Goal: Obtain resource: Download file/media

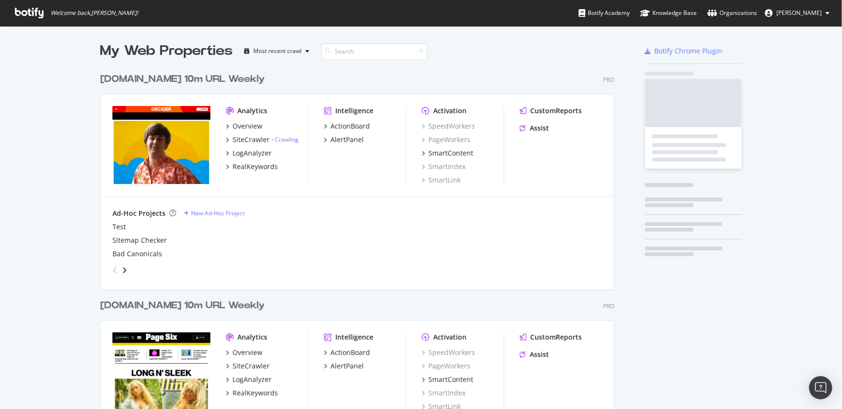
scroll to position [1148, 515]
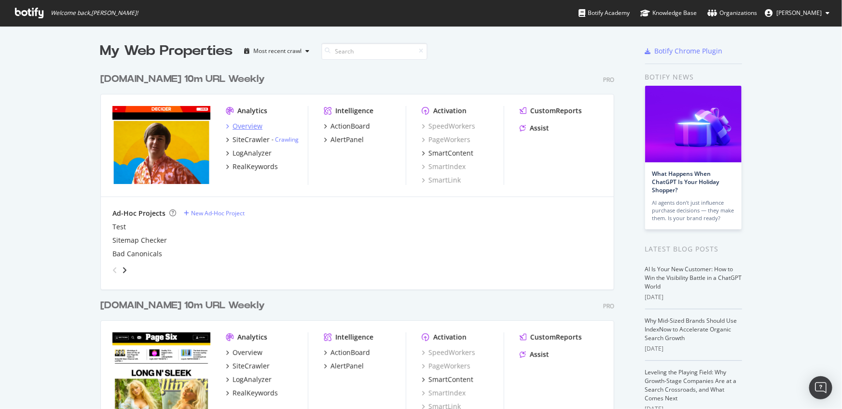
click at [246, 128] on div "Overview" at bounding box center [247, 127] width 30 height 10
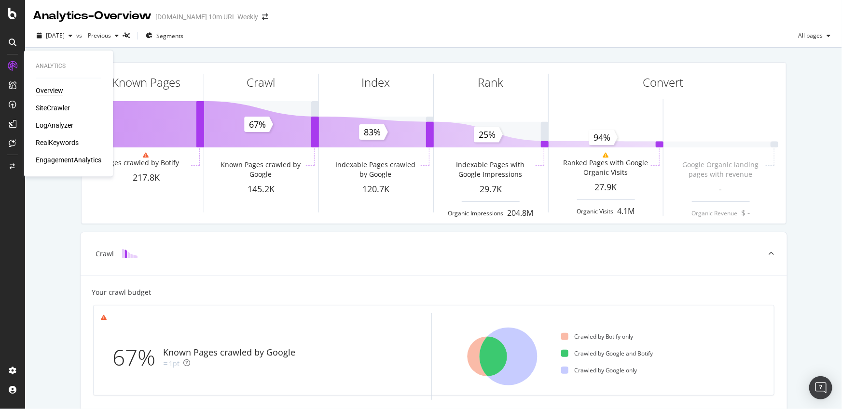
click at [58, 110] on div "SiteCrawler" at bounding box center [53, 109] width 34 height 10
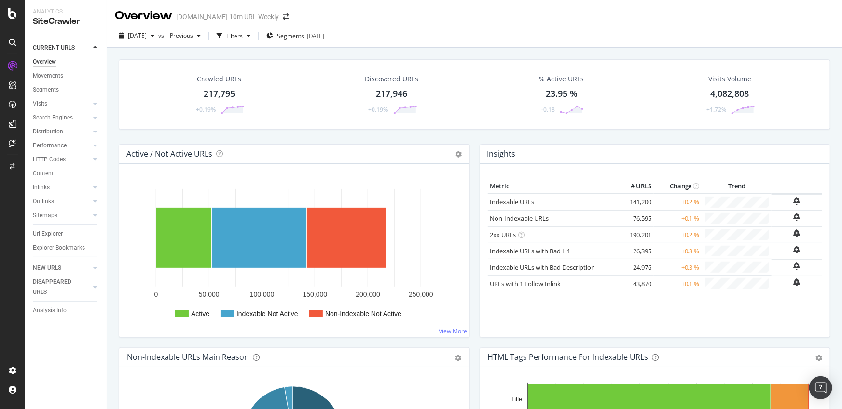
click at [533, 48] on div "Crawled URLs 217,795 +0.19% Discovered URLs 217,946 +0.19% % Active URLs 23.95 …" at bounding box center [474, 252] width 735 height 409
click at [254, 40] on div "Filters" at bounding box center [233, 35] width 41 height 14
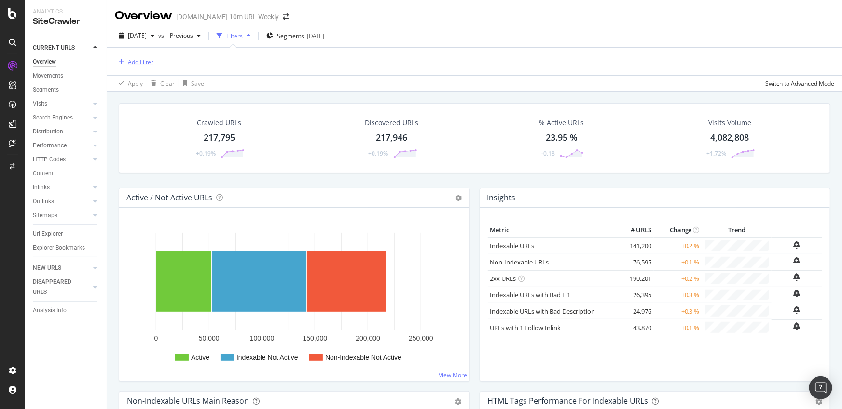
click at [147, 62] on div "Add Filter" at bounding box center [141, 62] width 26 height 8
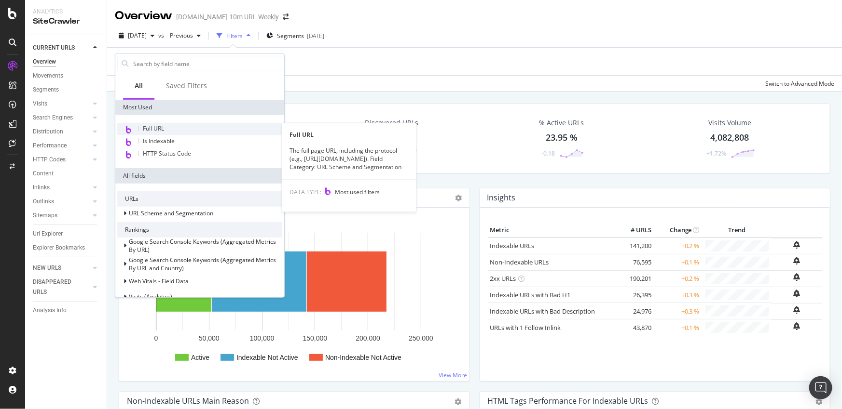
click at [157, 128] on span "Full URL" at bounding box center [153, 128] width 21 height 8
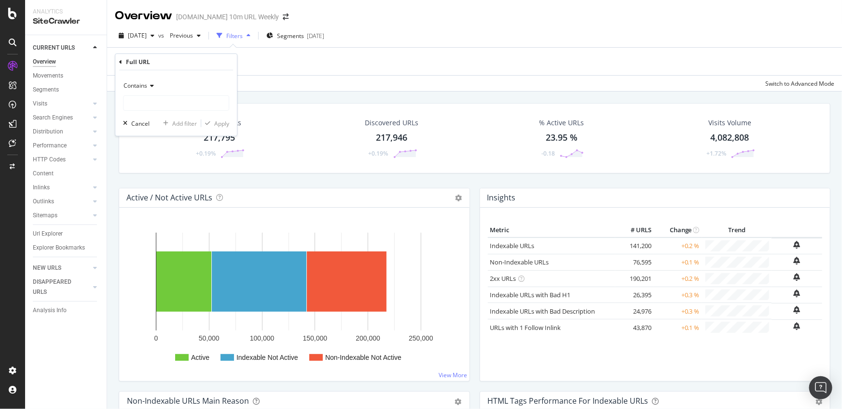
click at [150, 88] on icon at bounding box center [150, 86] width 7 height 6
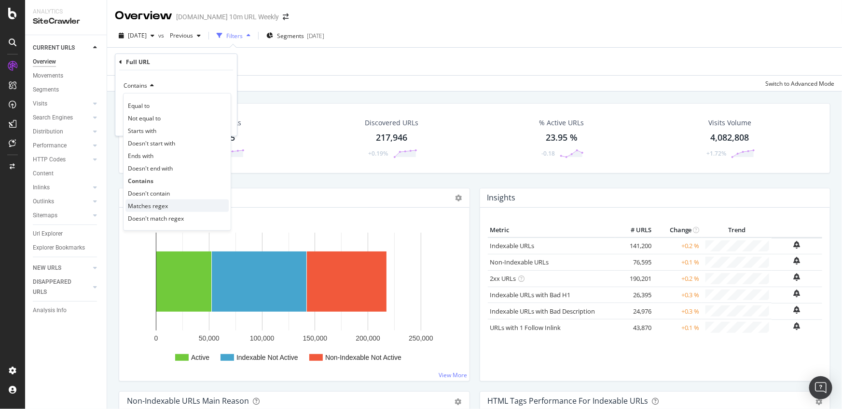
click at [164, 205] on span "Matches regex" at bounding box center [148, 206] width 40 height 8
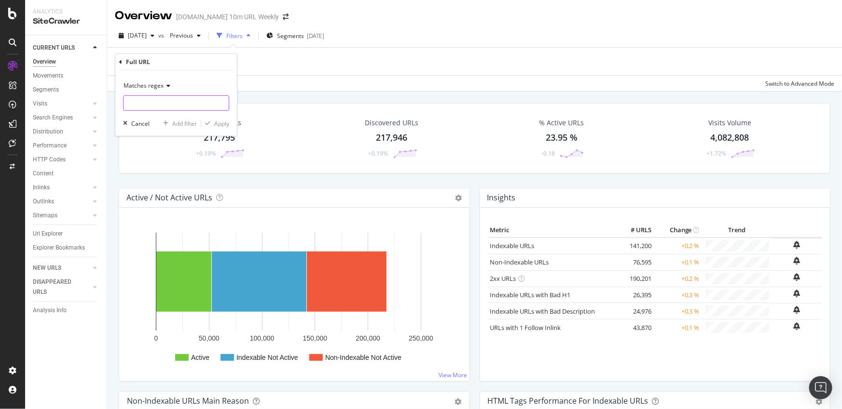
click at [183, 105] on input "text" at bounding box center [175, 102] width 105 height 15
click at [194, 102] on input "sex|nude|nudity|nsfw|naked|" at bounding box center [168, 102] width 91 height 15
click at [178, 104] on input "sex|nude|nudity|nsfw|naked|steamiest|steamy" at bounding box center [168, 102] width 91 height 15
drag, startPoint x: 172, startPoint y: 103, endPoint x: 241, endPoint y: 105, distance: 68.5
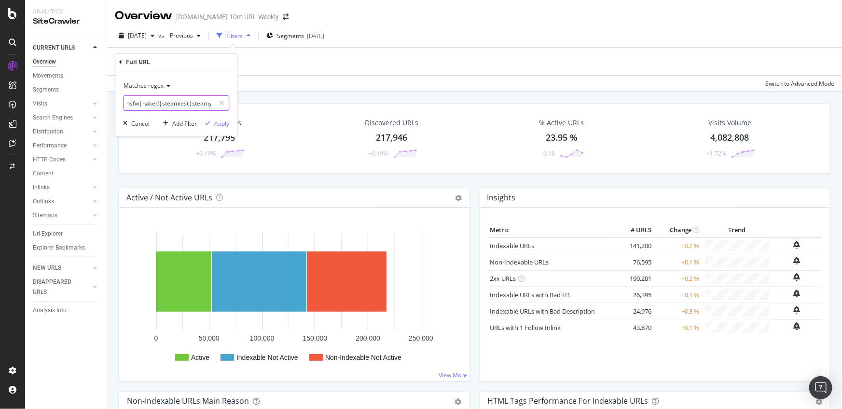
click at [241, 105] on body "Analytics SiteCrawler CURRENT URLS Overview Movements Segments Visits Analysis …" at bounding box center [421, 204] width 842 height 409
type input "sex|nude|nudity|nsfw|naked|steamiest|steamy|sexiest|adult film|"
click at [220, 122] on div "Apply" at bounding box center [221, 123] width 15 height 8
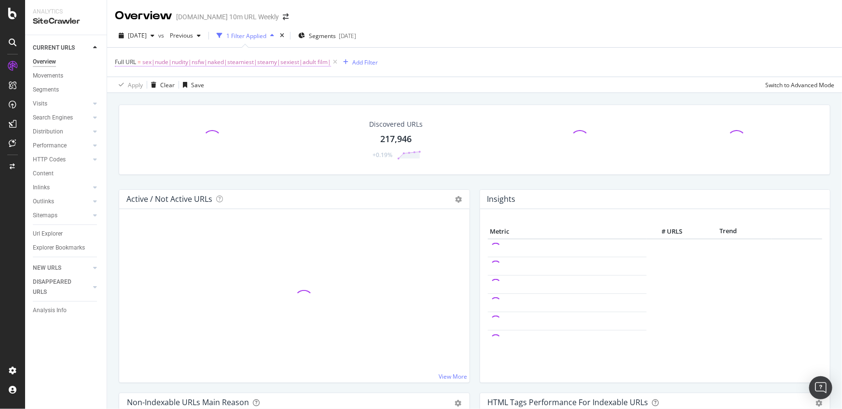
click at [299, 64] on span "sex|nude|nudity|nsfw|naked|steamiest|steamy|sexiest|adult film|" at bounding box center [236, 62] width 189 height 14
click at [205, 102] on input "sex|nude|nudity|nsfw|naked|steamiest|steamy|sexiest|adult film|" at bounding box center [168, 102] width 91 height 15
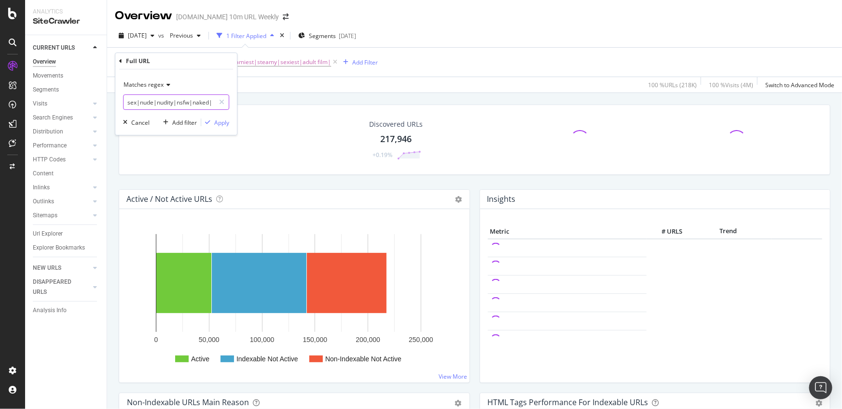
click at [206, 103] on input "sex|nude|nudity|nsfw|naked|steamiest|steamy|sexiest|adult film|" at bounding box center [168, 102] width 91 height 15
drag, startPoint x: 204, startPoint y: 103, endPoint x: 252, endPoint y: 103, distance: 47.8
click at [252, 103] on body "Analytics SiteCrawler CURRENT URLS Overview Movements Segments Visits Analysis …" at bounding box center [421, 204] width 842 height 409
type input "sex|nude|nudity|nsfw|naked|steamiest|steamy|sexiest|adult film"
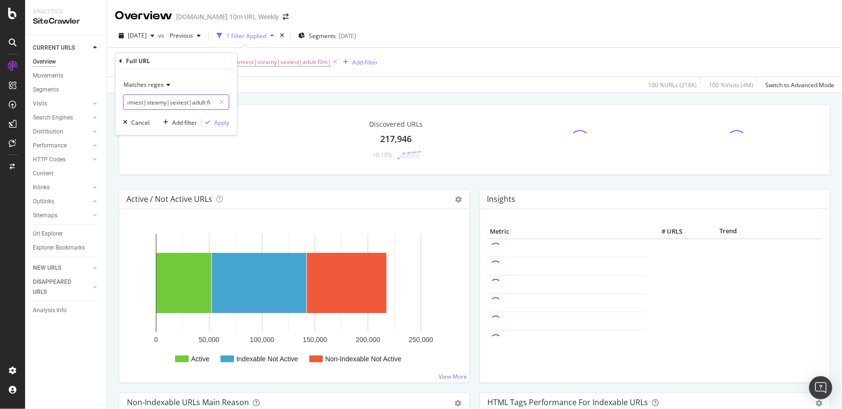
scroll to position [0, 101]
click at [209, 120] on icon "button" at bounding box center [207, 123] width 5 height 6
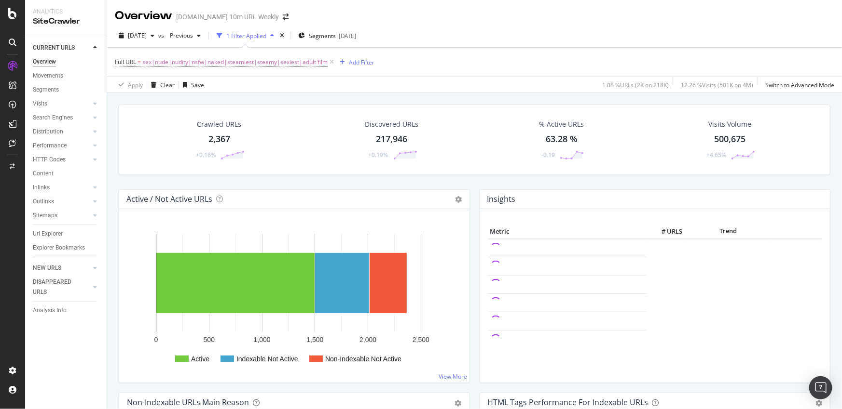
drag, startPoint x: 227, startPoint y: 141, endPoint x: 377, endPoint y: 173, distance: 153.0
click at [227, 141] on div "2,367" at bounding box center [219, 139] width 22 height 13
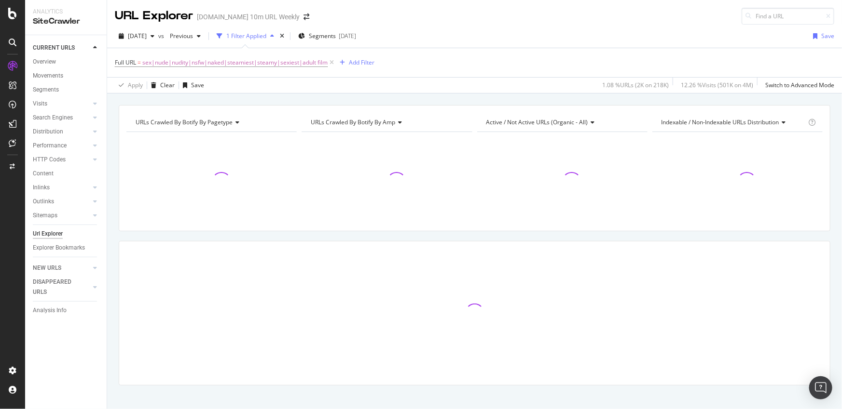
click at [508, 95] on div "URLs Crawled By Botify By pagetype Chart (by Value) Table Expand Export as CSV …" at bounding box center [474, 105] width 735 height 23
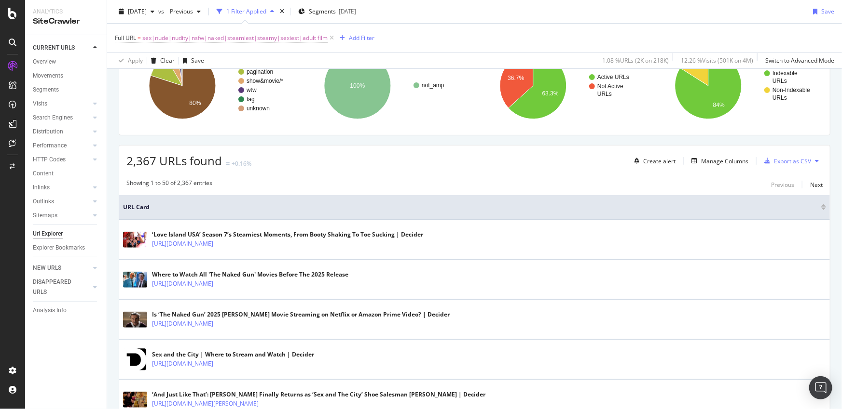
scroll to position [124, 0]
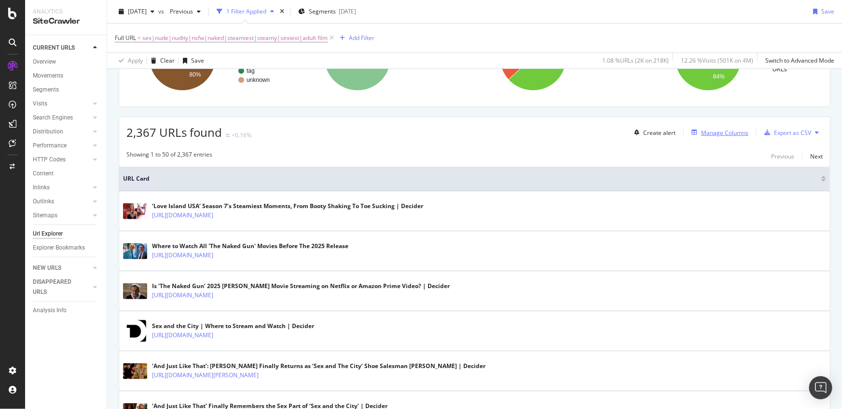
click at [724, 131] on div "Manage Columns" at bounding box center [724, 133] width 47 height 8
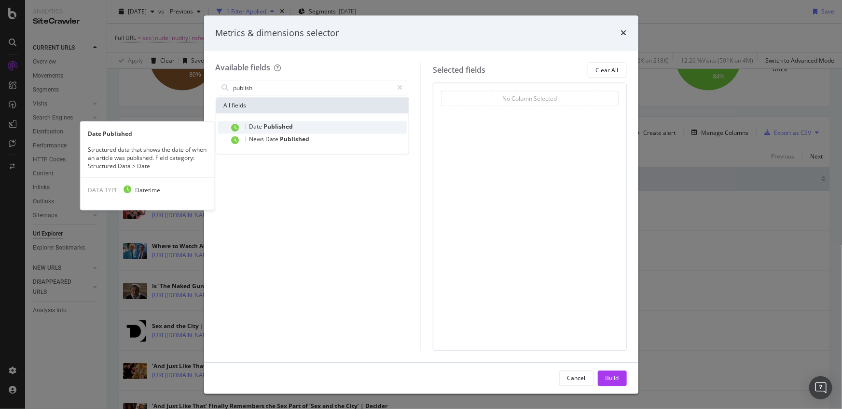
type input "publish"
click at [307, 127] on div "Date Published" at bounding box center [318, 128] width 177 height 13
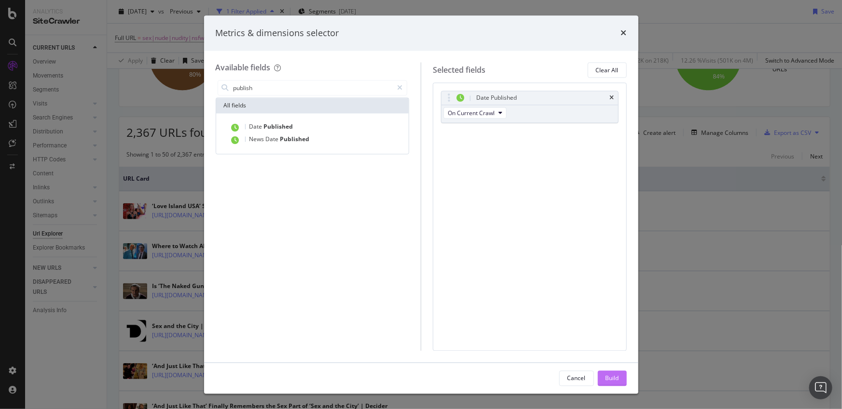
click at [613, 378] on div "Build" at bounding box center [612, 378] width 14 height 8
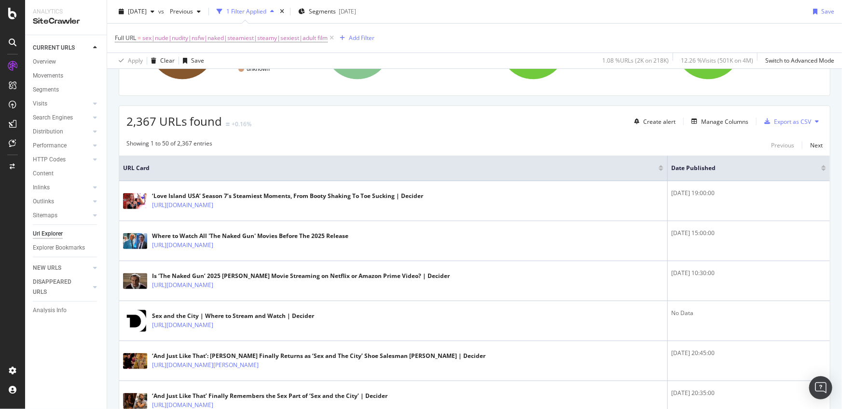
scroll to position [153, 0]
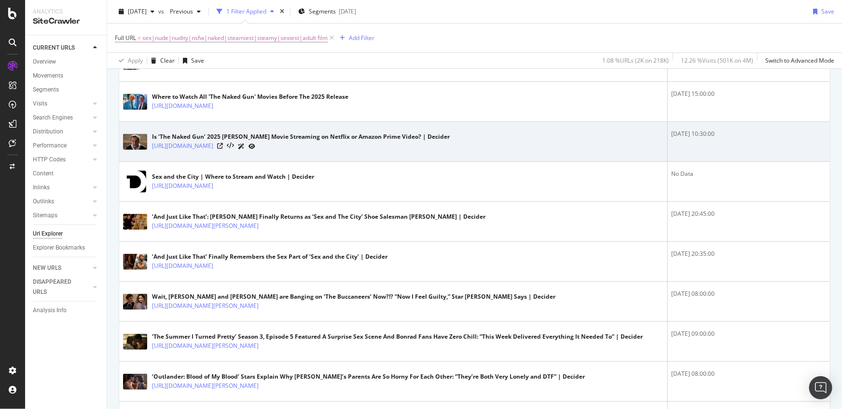
scroll to position [138, 0]
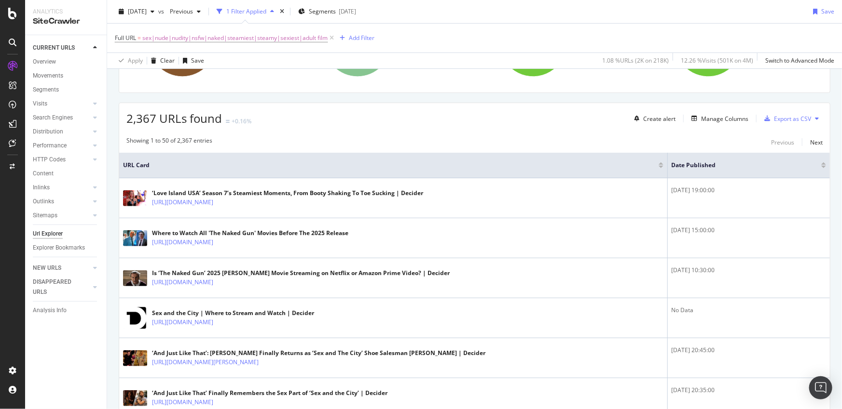
click at [821, 168] on div at bounding box center [823, 167] width 5 height 2
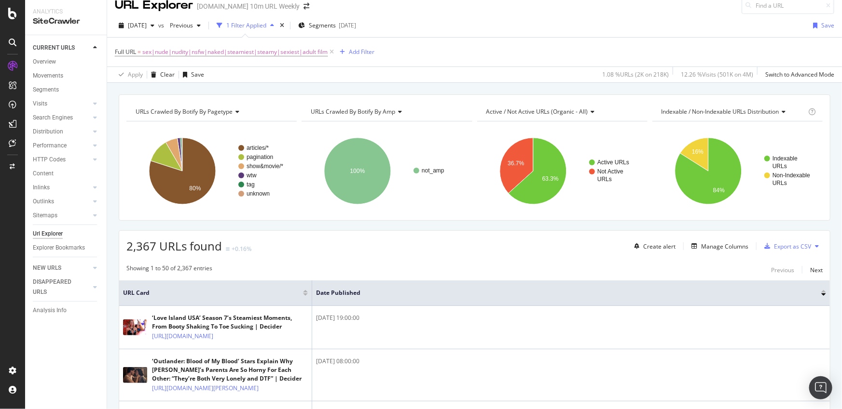
scroll to position [16, 0]
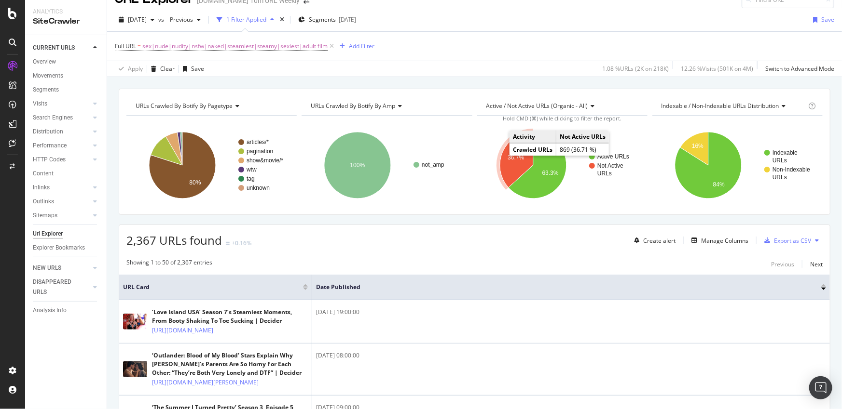
click at [512, 156] on text "36.7%" at bounding box center [515, 157] width 16 height 7
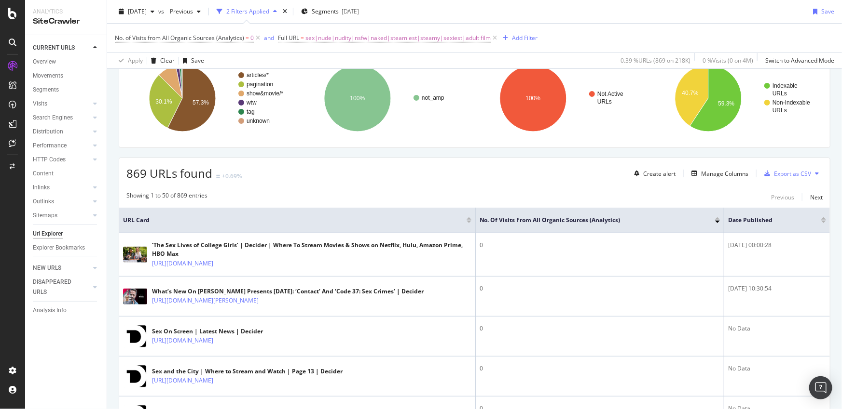
scroll to position [72, 0]
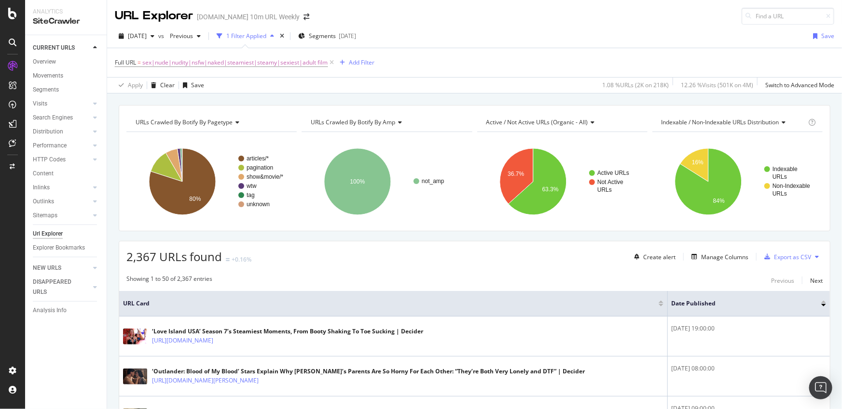
click at [330, 255] on div "2,367 URLs found +0.16% Create alert Manage Columns Export as CSV" at bounding box center [474, 254] width 710 height 24
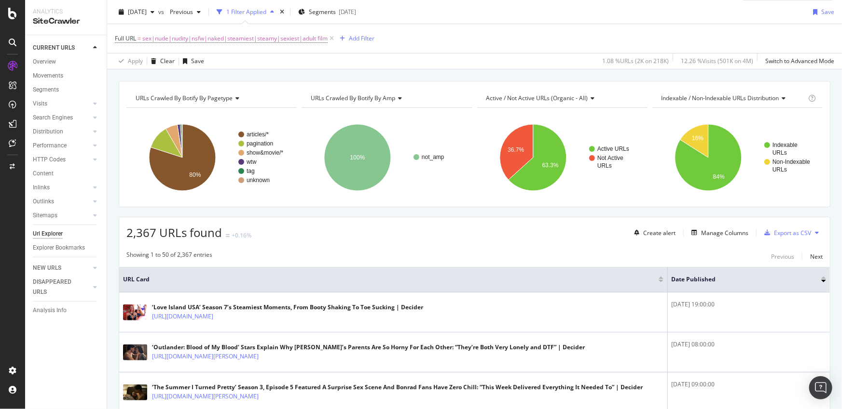
scroll to position [73, 0]
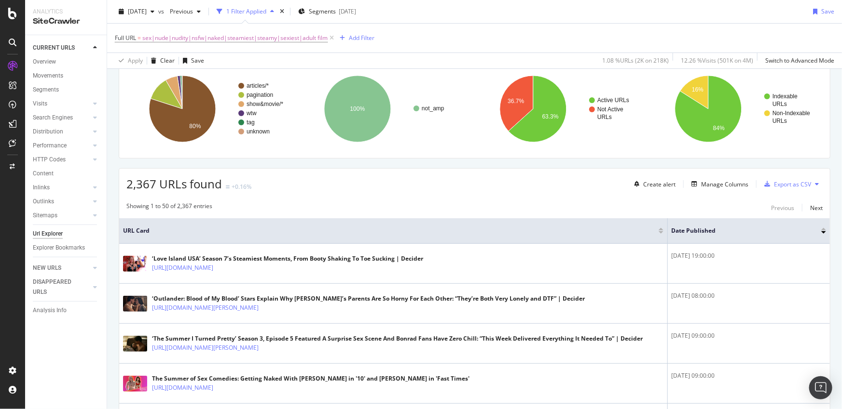
click at [486, 190] on div "2,367 URLs found +0.16% Create alert Manage Columns Export as CSV" at bounding box center [474, 181] width 710 height 24
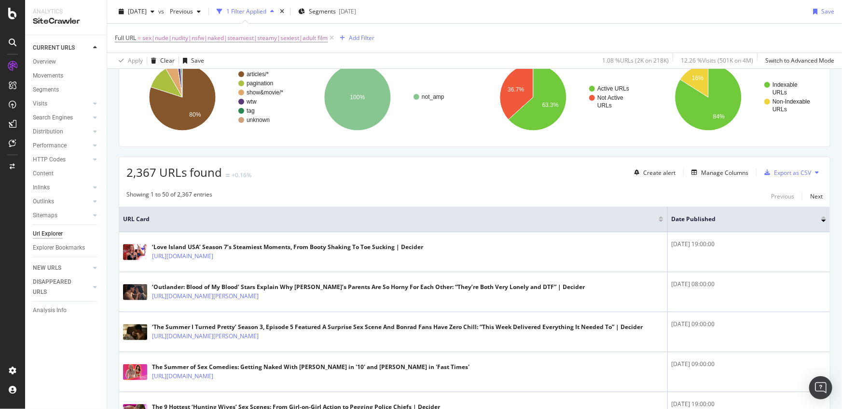
scroll to position [105, 0]
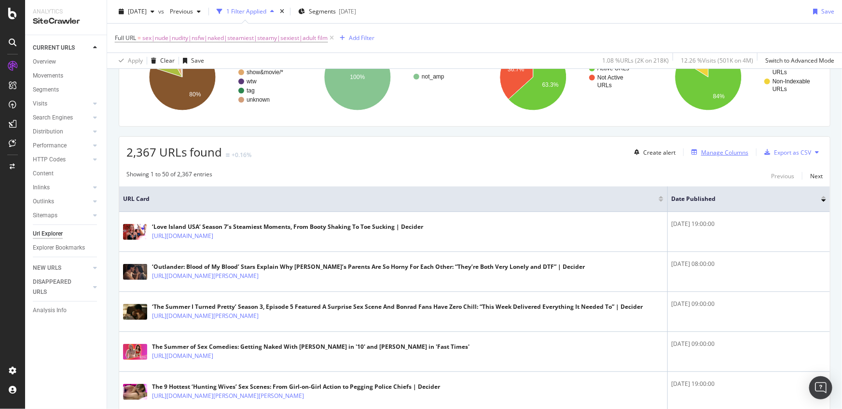
click at [725, 156] on div "Manage Columns" at bounding box center [724, 153] width 47 height 8
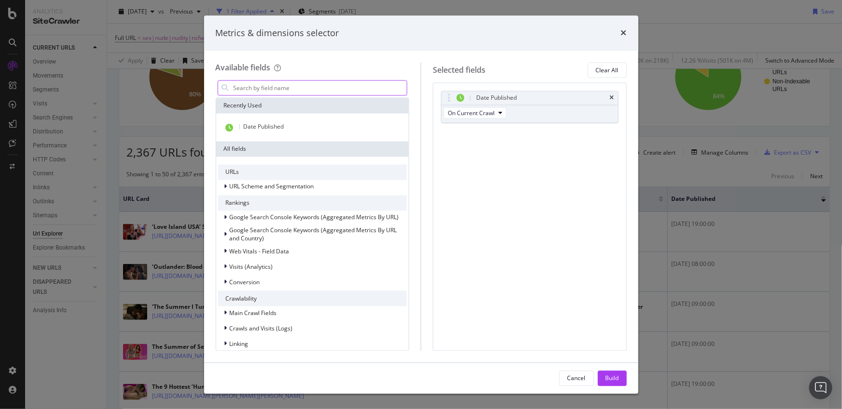
click at [288, 91] on input "modal" at bounding box center [319, 88] width 175 height 14
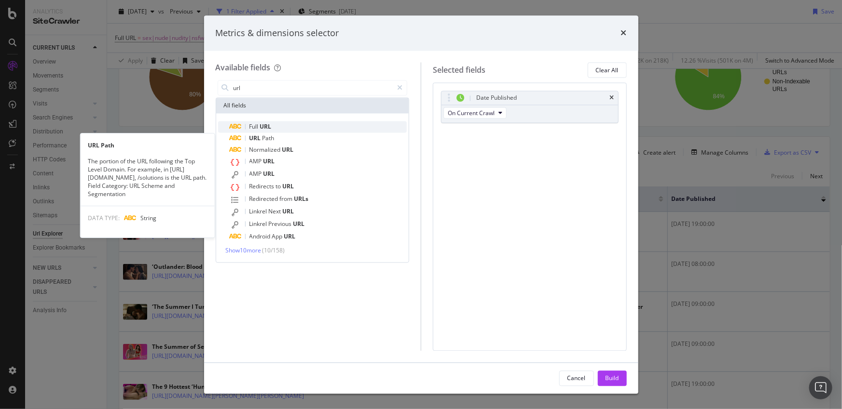
click at [285, 132] on div "Full URL" at bounding box center [318, 128] width 177 height 12
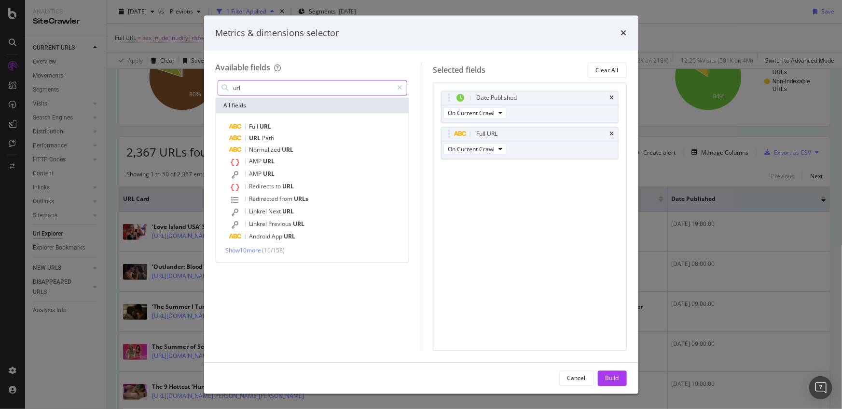
click at [300, 92] on input "url" at bounding box center [312, 88] width 161 height 14
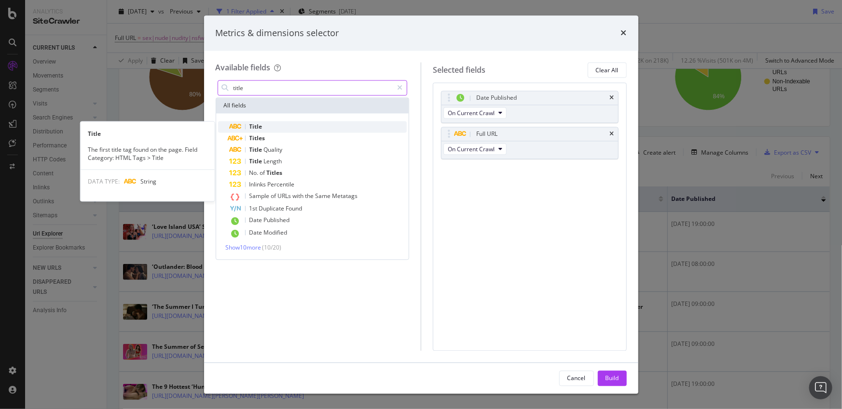
type input "title"
click at [299, 123] on div "Title" at bounding box center [318, 128] width 177 height 12
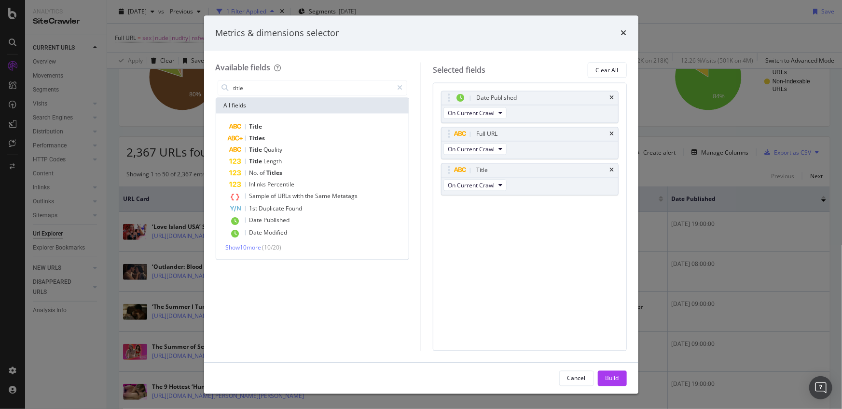
click at [507, 298] on div "Date Published On Current Crawl Full URL On Current Crawl Title On Current Craw…" at bounding box center [530, 217] width 194 height 268
drag, startPoint x: 449, startPoint y: 170, endPoint x: 449, endPoint y: 100, distance: 69.9
click at [449, 100] on body "Analytics SiteCrawler CURRENT URLS Overview Movements Segments Visits Analysis …" at bounding box center [421, 204] width 842 height 409
drag, startPoint x: 445, startPoint y: 169, endPoint x: 449, endPoint y: 126, distance: 43.1
click at [449, 126] on body "Analytics SiteCrawler CURRENT URLS Overview Movements Segments Visits Analysis …" at bounding box center [421, 204] width 842 height 409
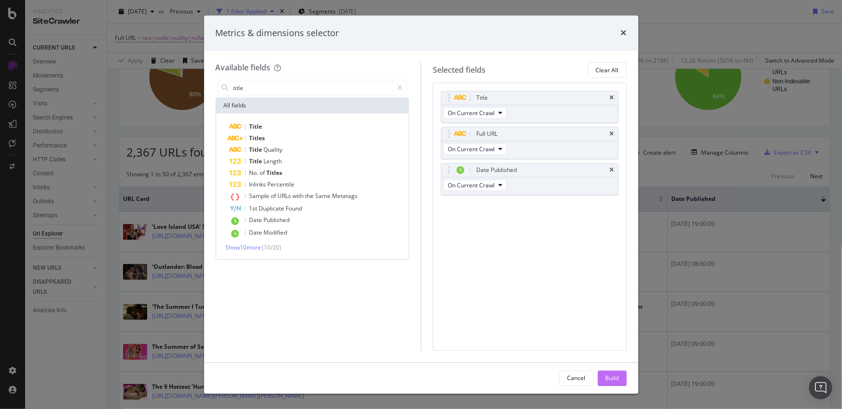
click at [616, 382] on div "Build" at bounding box center [612, 378] width 14 height 8
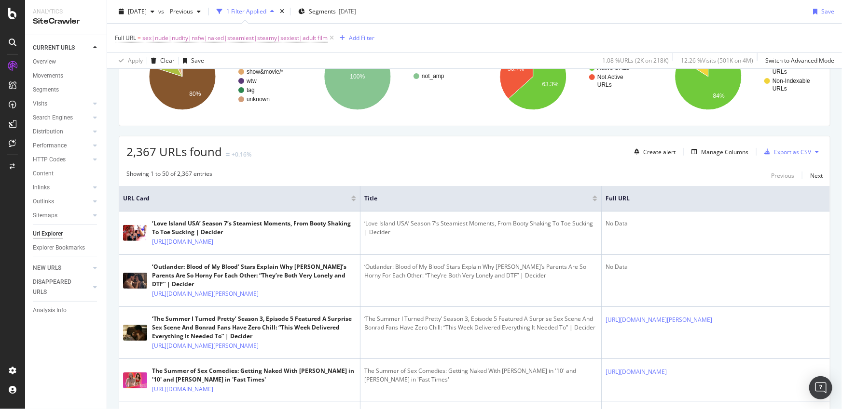
scroll to position [111, 0]
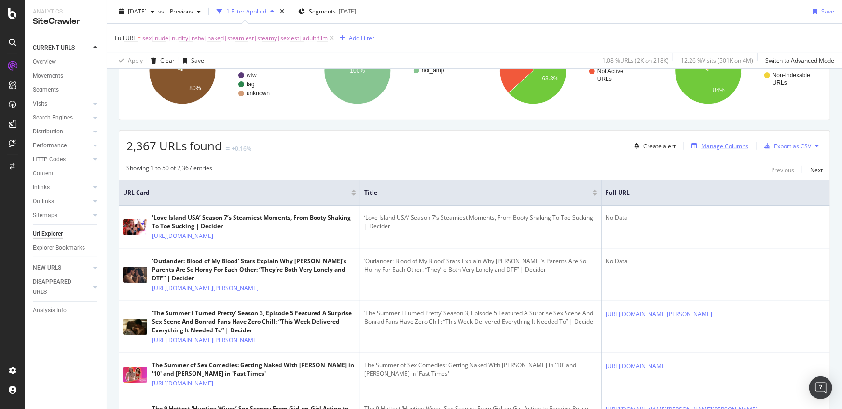
click at [712, 149] on div "Manage Columns" at bounding box center [724, 146] width 47 height 8
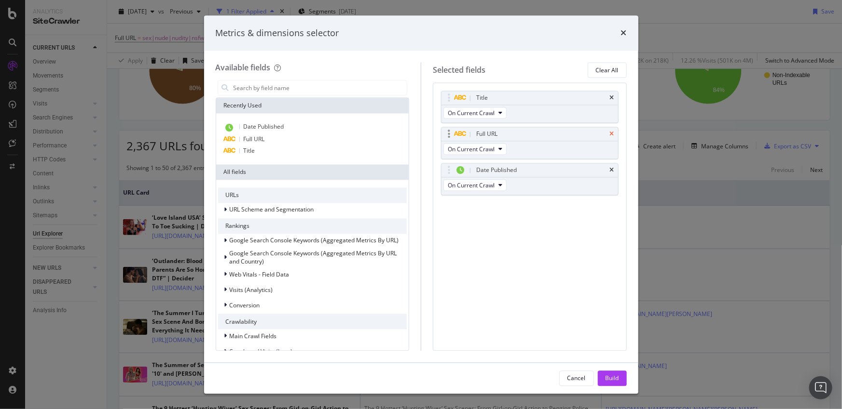
click at [613, 133] on icon "times" at bounding box center [612, 135] width 4 height 6
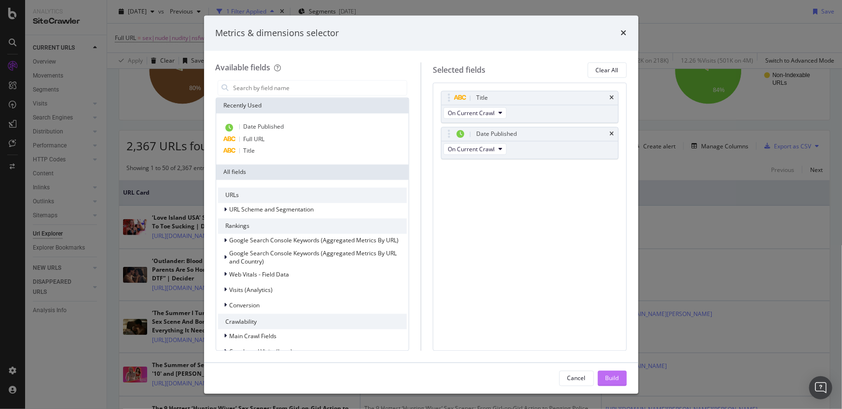
click at [610, 381] on div "Build" at bounding box center [612, 378] width 14 height 8
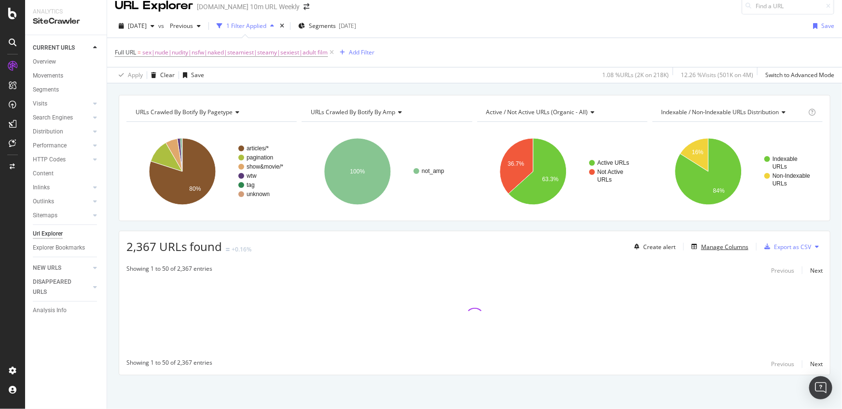
scroll to position [10, 0]
click at [703, 249] on div "Manage Columns" at bounding box center [724, 248] width 47 height 8
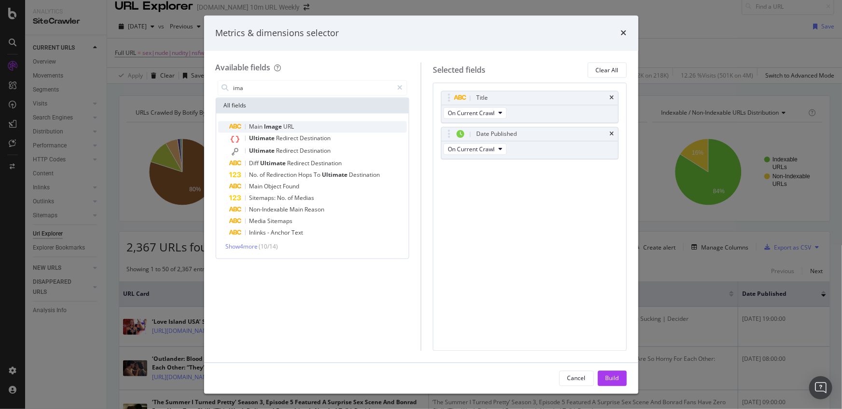
click at [296, 123] on div "Main Image URL" at bounding box center [318, 128] width 177 height 12
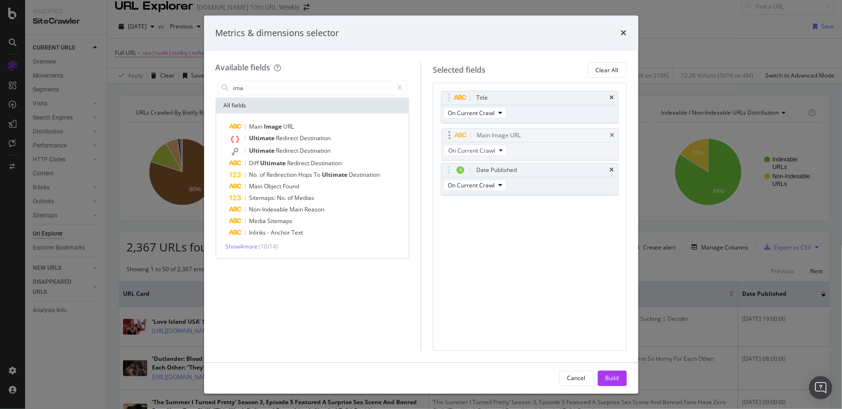
drag, startPoint x: 448, startPoint y: 169, endPoint x: 448, endPoint y: 135, distance: 34.7
click at [448, 135] on body "Analytics SiteCrawler CURRENT URLS Overview Movements Segments Visits Analysis …" at bounding box center [421, 204] width 842 height 409
click at [270, 88] on input "ima" at bounding box center [312, 88] width 161 height 14
type input "thumb"
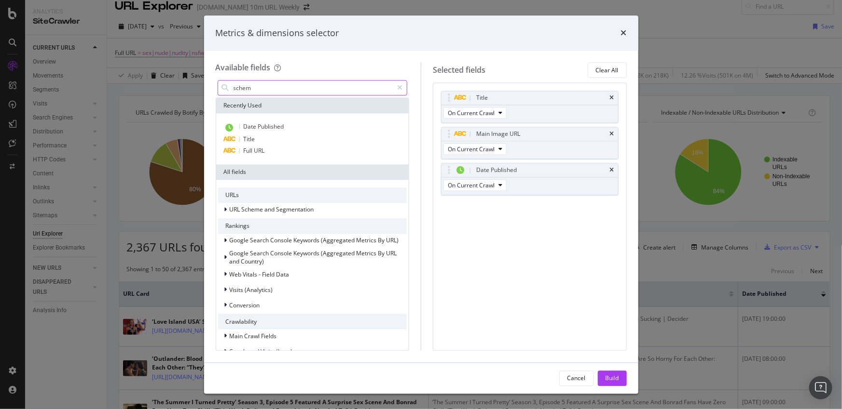
type input "schema"
click at [613, 377] on div "Build" at bounding box center [612, 378] width 14 height 8
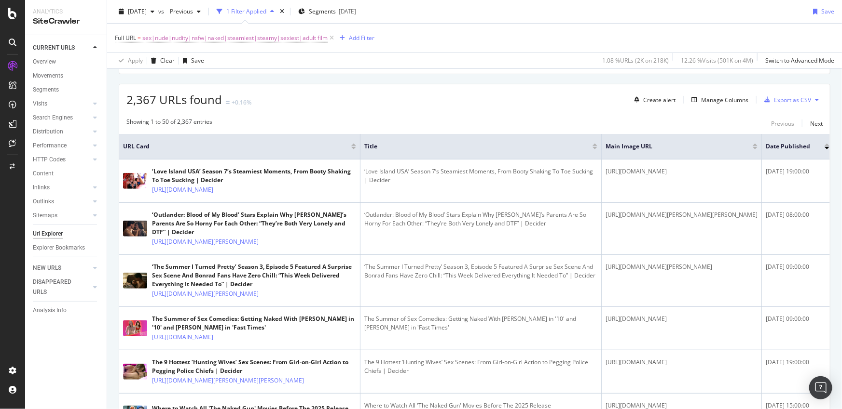
scroll to position [163, 0]
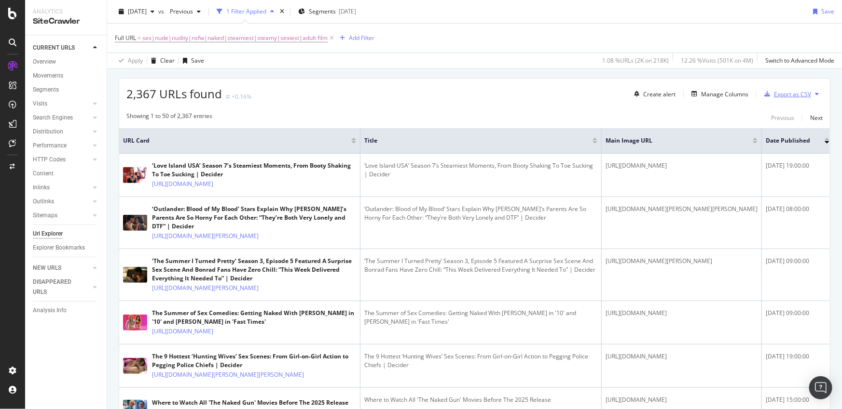
click at [782, 93] on div "Export as CSV" at bounding box center [792, 94] width 37 height 8
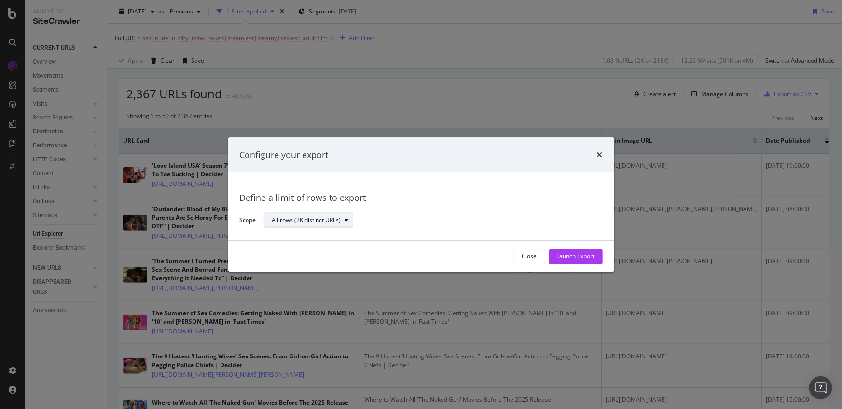
click at [332, 218] on div "All rows (2K distinct URLs)" at bounding box center [306, 221] width 69 height 6
click at [590, 253] on div "Launch Export" at bounding box center [576, 257] width 38 height 8
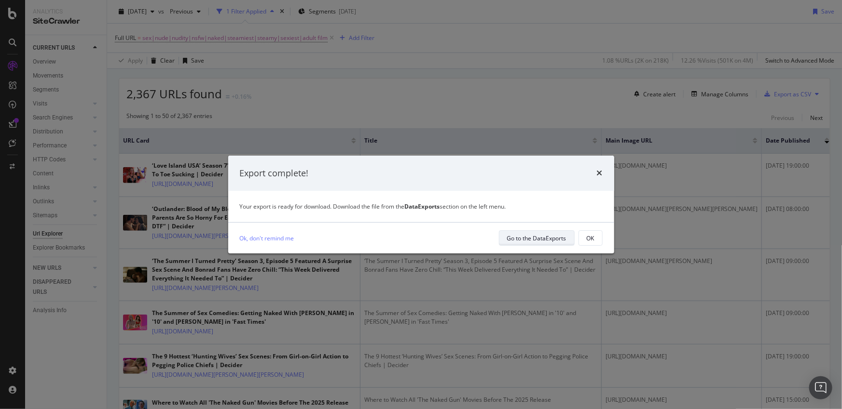
click at [530, 243] on div "Go to the DataExports" at bounding box center [536, 238] width 59 height 8
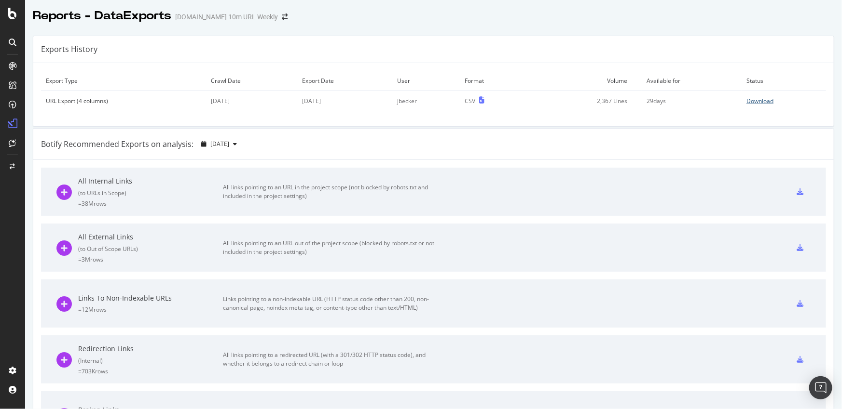
click at [746, 101] on div "Download" at bounding box center [759, 101] width 27 height 8
click at [523, 18] on div "Reports - DataExports [DOMAIN_NAME] 10m URL Weekly" at bounding box center [433, 12] width 817 height 24
